Goal: Task Accomplishment & Management: Complete application form

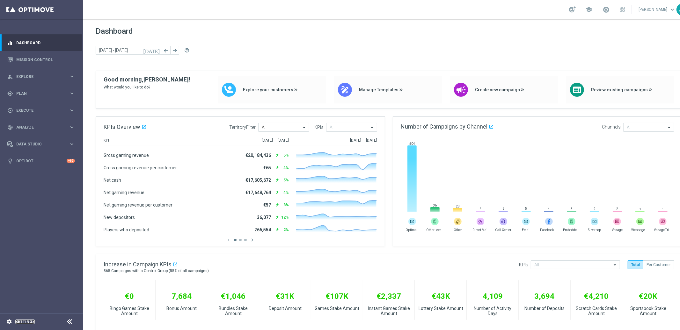
click at [17, 322] on link "Settings" at bounding box center [24, 322] width 19 height 4
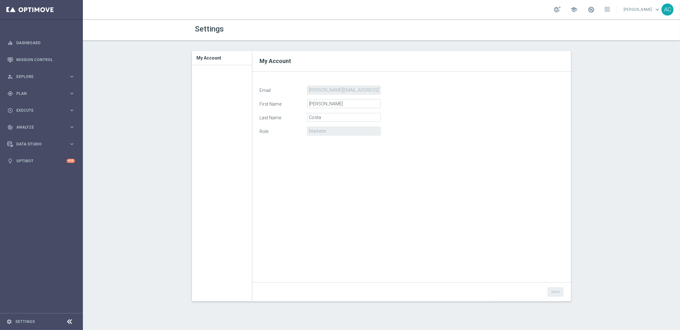
click at [206, 55] on h3 "My Account" at bounding box center [222, 58] width 50 height 14
click at [16, 321] on link "Settings" at bounding box center [24, 322] width 19 height 4
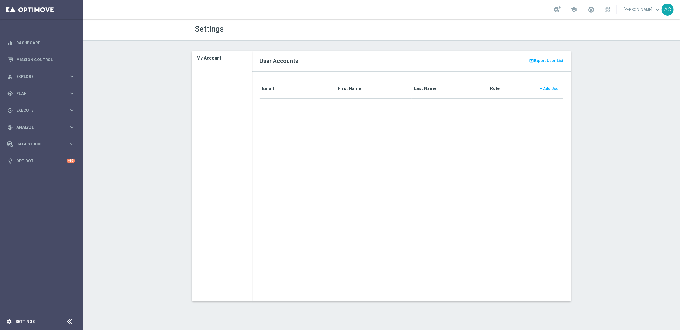
click at [7, 322] on icon "settings" at bounding box center [9, 322] width 6 height 6
click at [28, 324] on link "Settings" at bounding box center [24, 322] width 19 height 4
click at [550, 88] on span "Add User" at bounding box center [551, 89] width 17 height 4
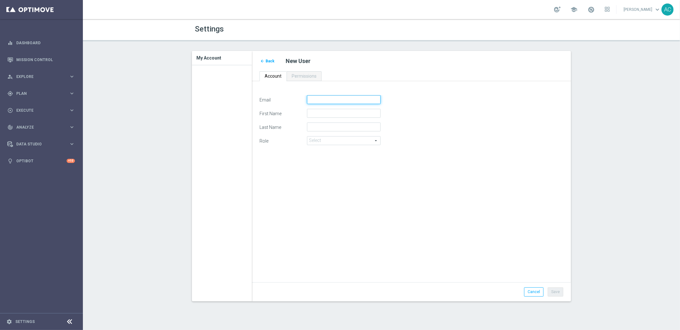
click at [340, 101] on input "Email" at bounding box center [344, 99] width 74 height 9
click at [303, 76] on span "Permissions" at bounding box center [304, 76] width 25 height 5
click at [321, 94] on div "Email First Name Last Name Role Select arrow_drop_down search" at bounding box center [411, 182] width 319 height 202
click at [323, 97] on input "Email" at bounding box center [344, 99] width 74 height 9
type input "[PERSON_NAME][EMAIL_ADDRESS][DOMAIN_NAME]"
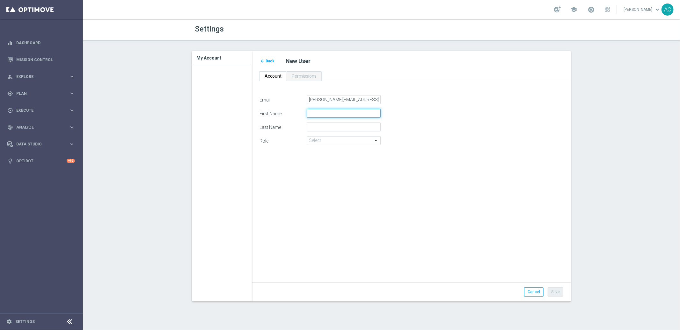
click at [331, 112] on input "First Name" at bounding box center [344, 113] width 74 height 9
type input "[PERSON_NAME]"
click at [321, 127] on input "Last Name" at bounding box center [344, 127] width 74 height 9
type input "Costa"
click at [319, 143] on span at bounding box center [343, 141] width 73 height 8
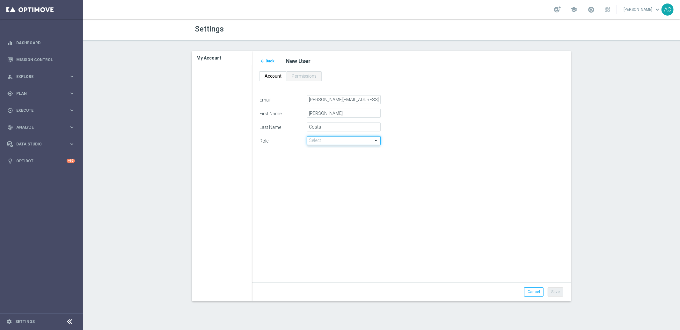
click at [319, 142] on span at bounding box center [343, 141] width 73 height 8
click at [321, 140] on span at bounding box center [343, 141] width 73 height 8
drag, startPoint x: 571, startPoint y: 257, endPoint x: 379, endPoint y: 177, distance: 208.1
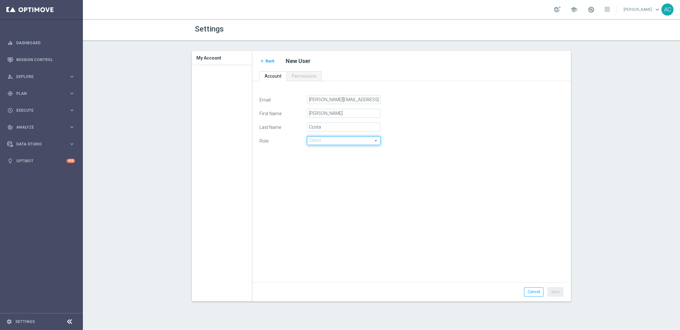
click at [571, 257] on div "arrow_back Back New User Account Permissions Email [PERSON_NAME][EMAIL_ADDRESS]…" at bounding box center [414, 181] width 324 height 260
click at [376, 141] on span at bounding box center [343, 141] width 73 height 8
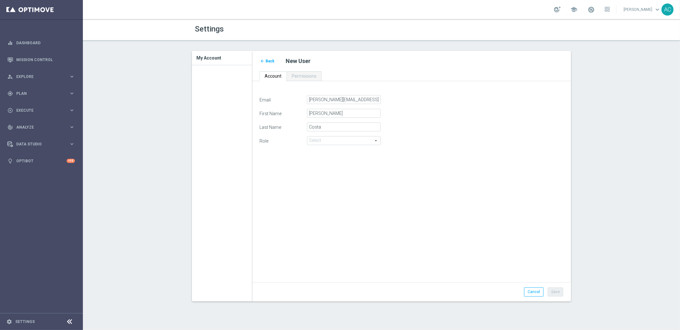
drag, startPoint x: 352, startPoint y: 166, endPoint x: 341, endPoint y: 162, distance: 11.7
click at [350, 166] on div "Email [PERSON_NAME][EMAIL_ADDRESS][DOMAIN_NAME] First Name [PERSON_NAME] Last N…" at bounding box center [412, 185] width 314 height 181
click at [204, 58] on h3 "My Account" at bounding box center [222, 58] width 50 height 14
click at [25, 12] on link at bounding box center [41, 9] width 83 height 19
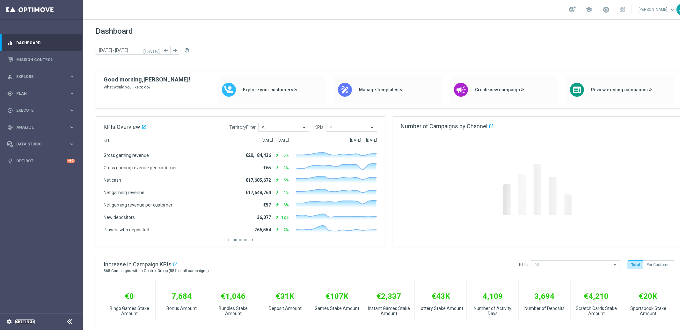
click at [31, 324] on link "Settings" at bounding box center [24, 322] width 19 height 4
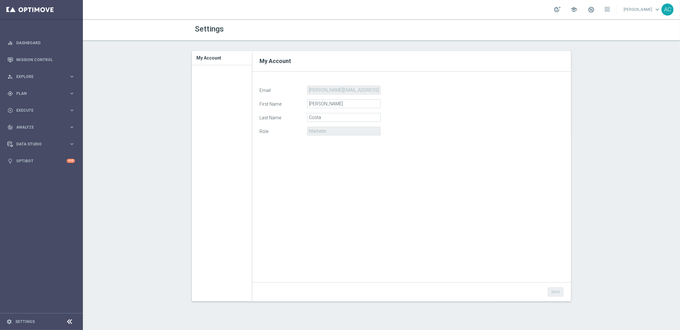
click at [69, 323] on icon at bounding box center [70, 322] width 8 height 8
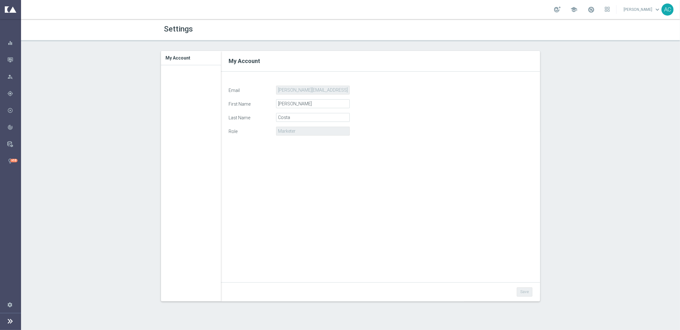
click at [6, 324] on icon at bounding box center [10, 322] width 8 height 8
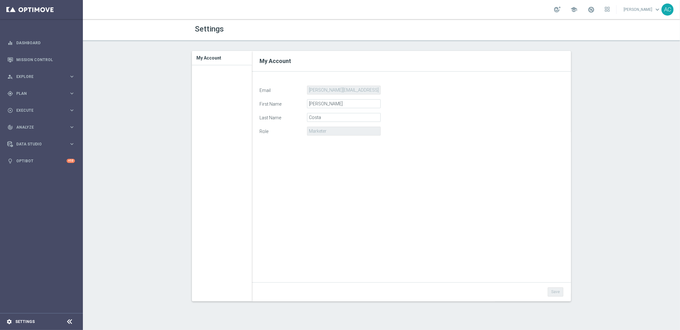
click at [10, 323] on icon "settings" at bounding box center [9, 322] width 6 height 6
